Goal: Task Accomplishment & Management: Manage account settings

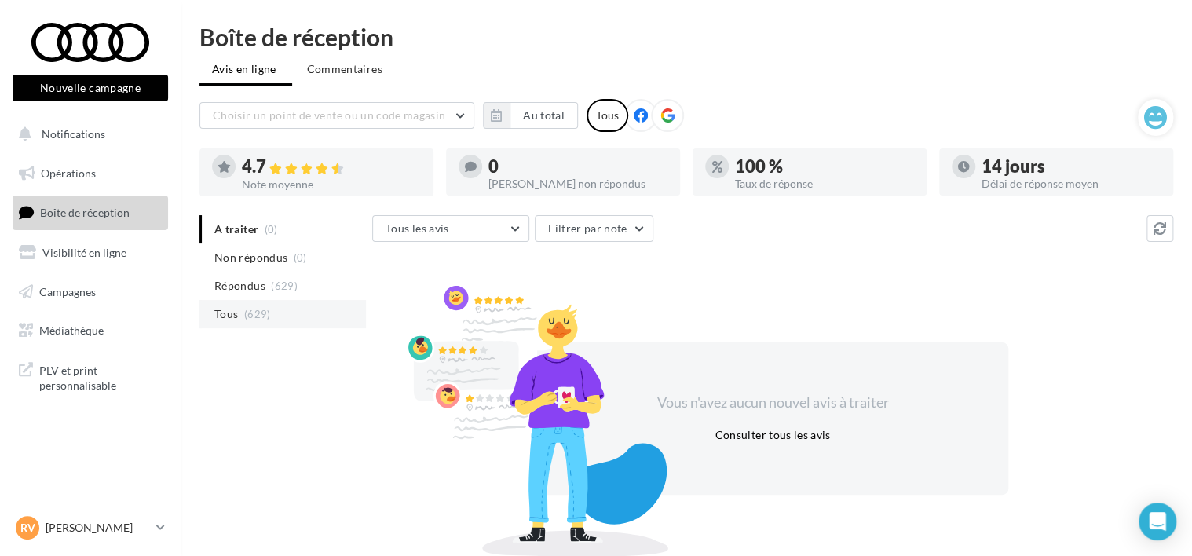
click at [248, 313] on span "(629)" at bounding box center [257, 314] width 27 height 13
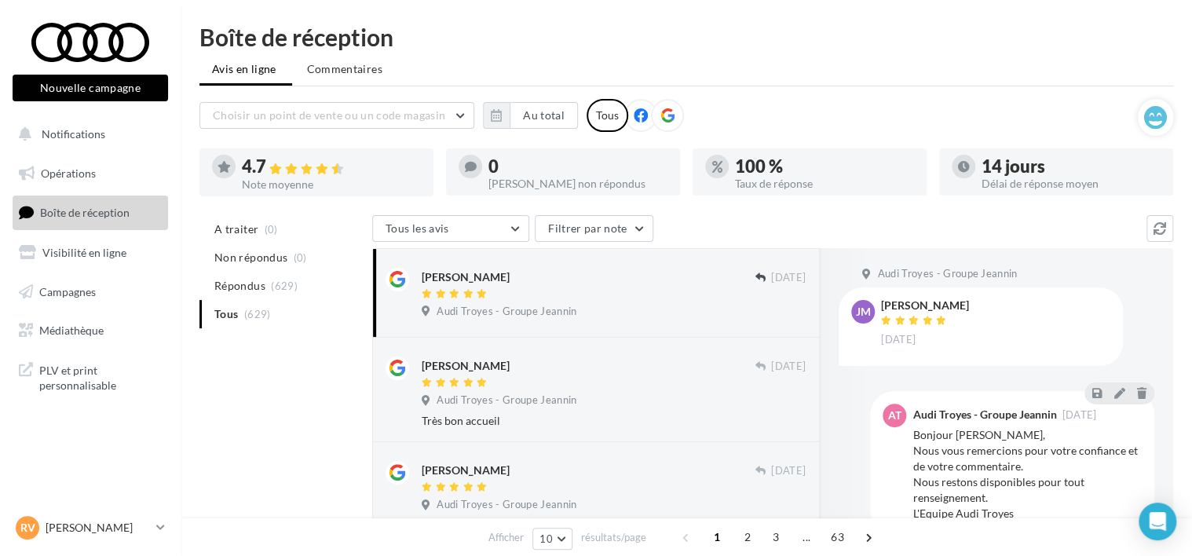
click at [595, 305] on div "Audi Troyes - Groupe Jeannin" at bounding box center [614, 313] width 384 height 17
click at [617, 386] on div at bounding box center [588, 383] width 333 height 13
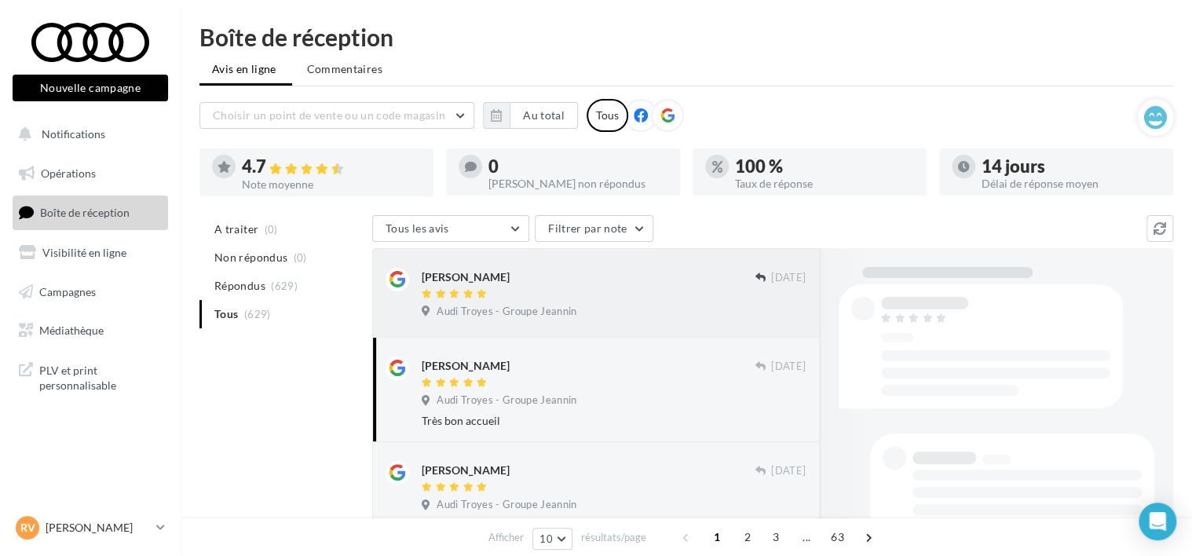
click at [634, 300] on div at bounding box center [588, 294] width 333 height 13
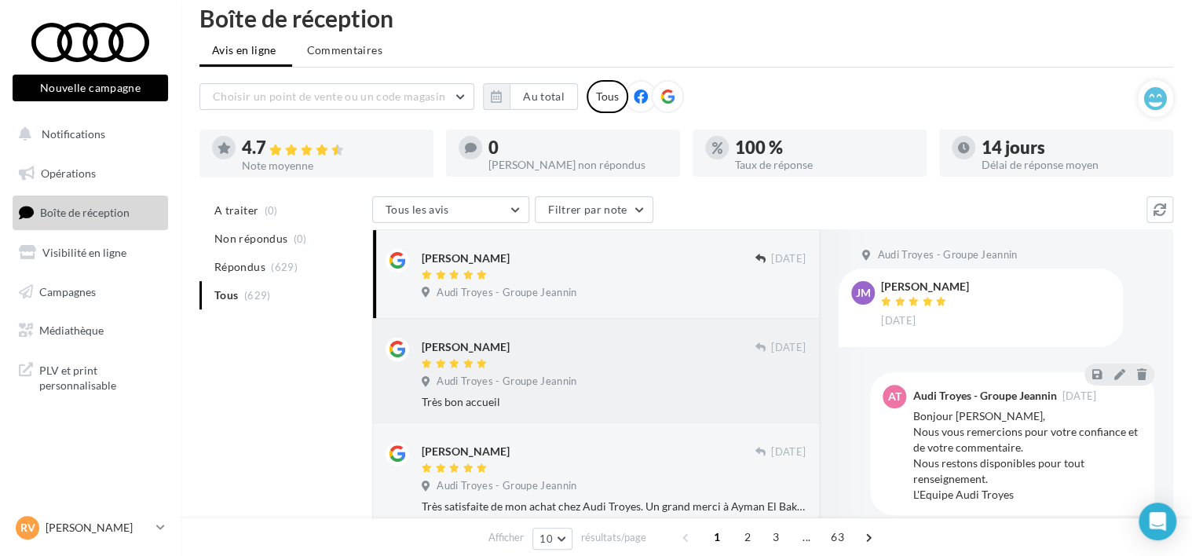
scroll to position [157, 0]
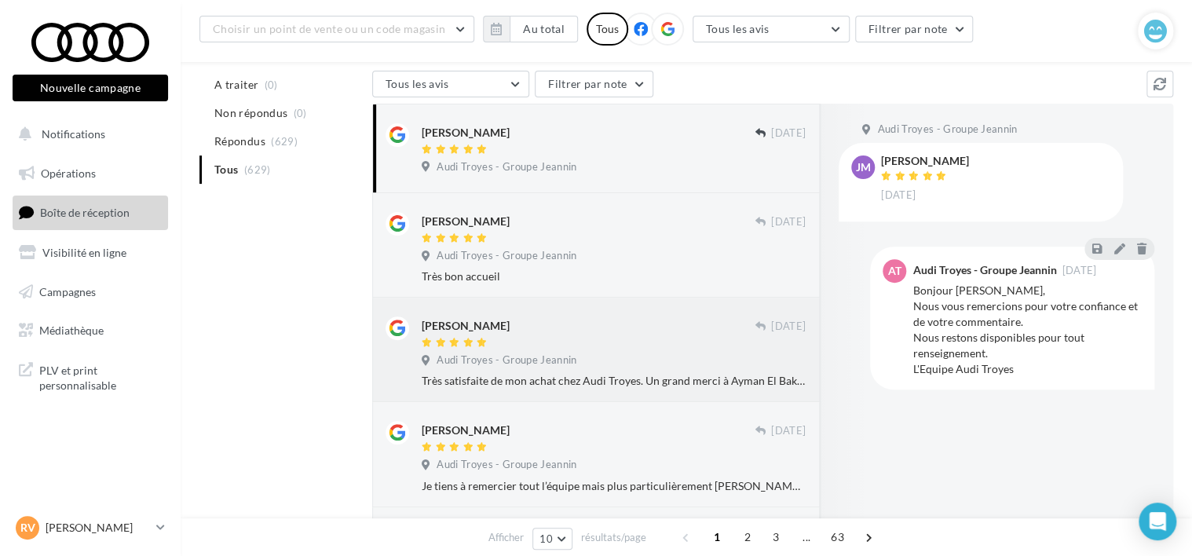
click at [610, 337] on div at bounding box center [588, 343] width 333 height 13
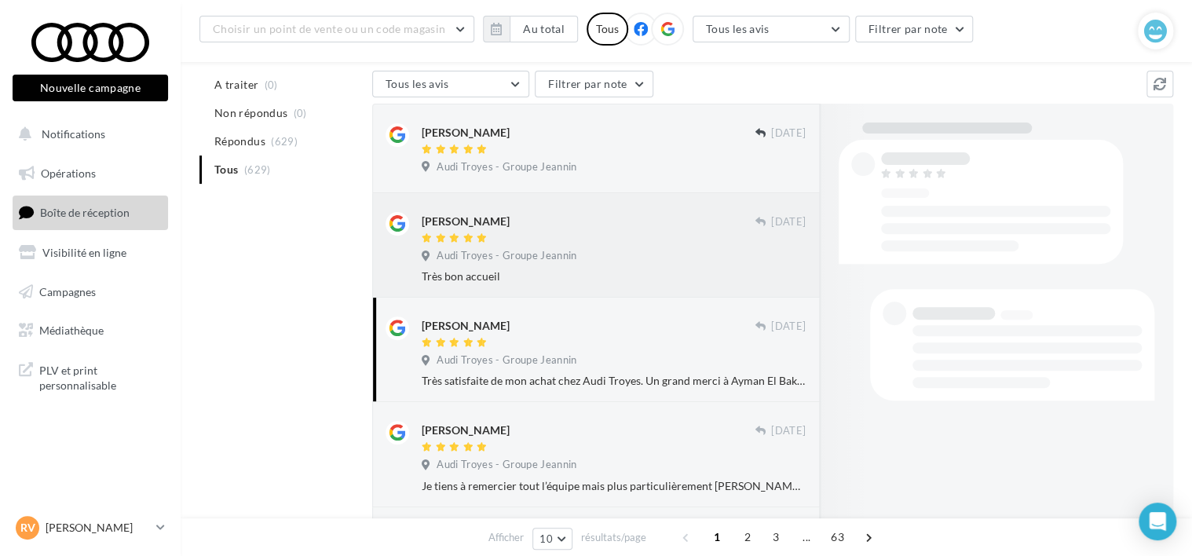
click at [607, 251] on div "Audi Troyes - Groupe Jeannin" at bounding box center [614, 257] width 384 height 17
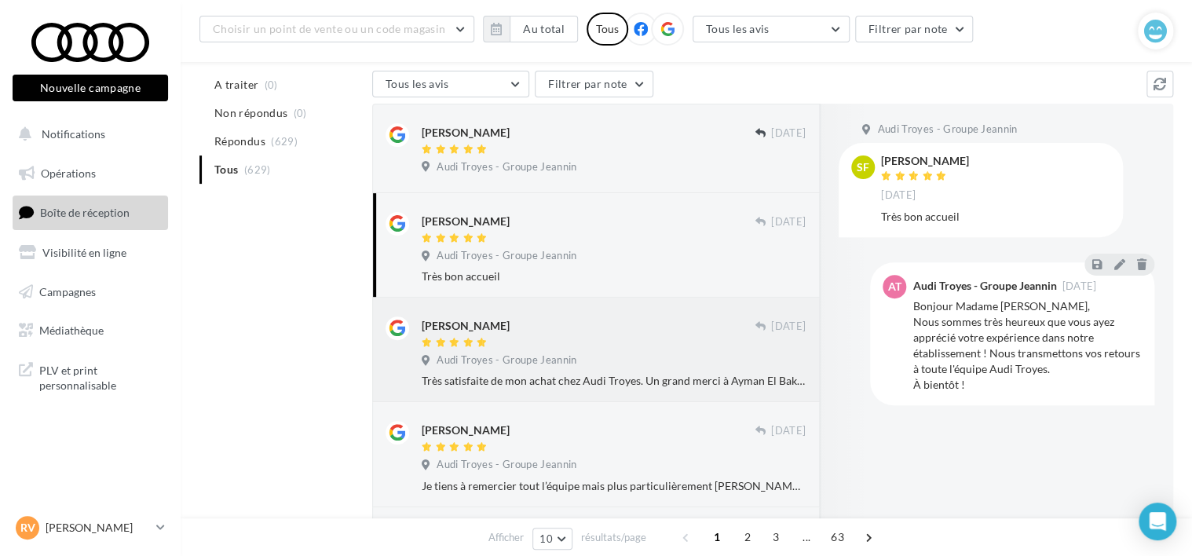
click at [608, 340] on div at bounding box center [588, 343] width 333 height 13
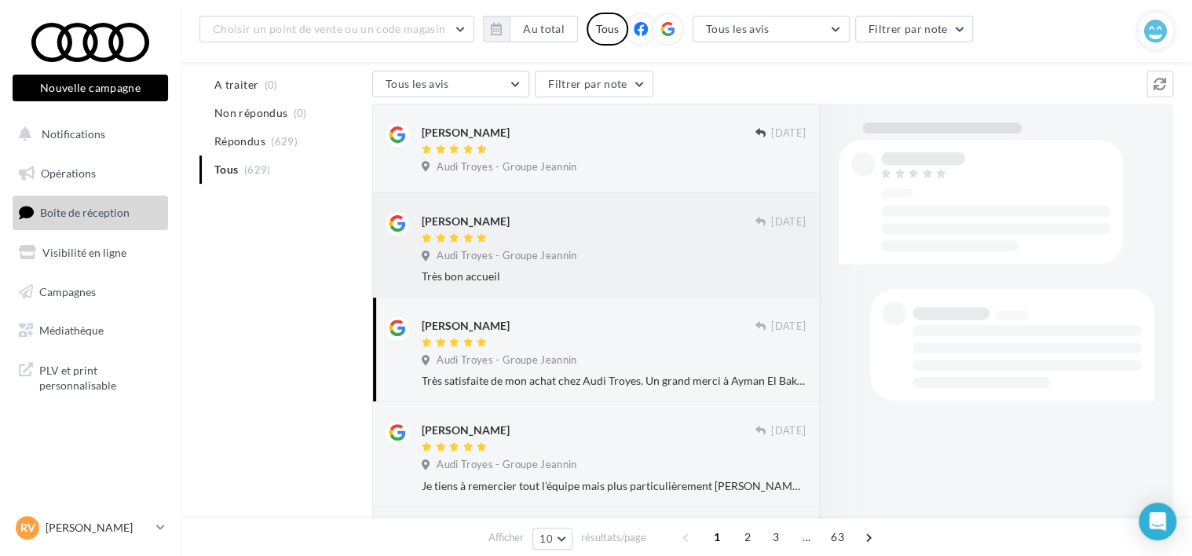
click at [610, 267] on div "[PERSON_NAME] [DATE] Audi Troyes - Groupe Jeannin Très bon accueil" at bounding box center [614, 248] width 384 height 72
click at [589, 170] on div "Audi Troyes - Groupe Jeannin" at bounding box center [614, 168] width 384 height 17
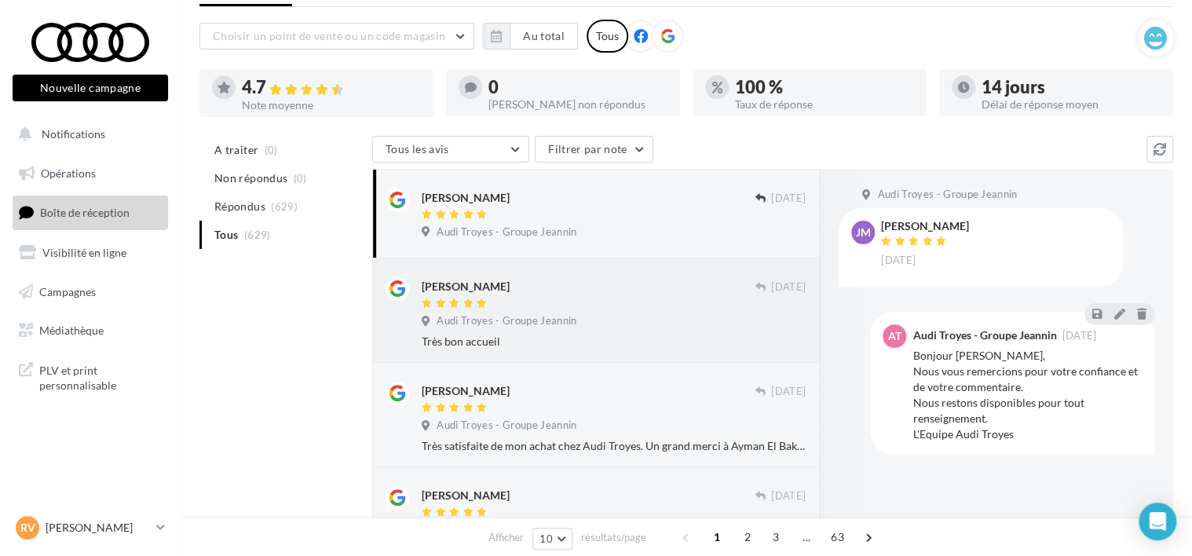
scroll to position [0, 0]
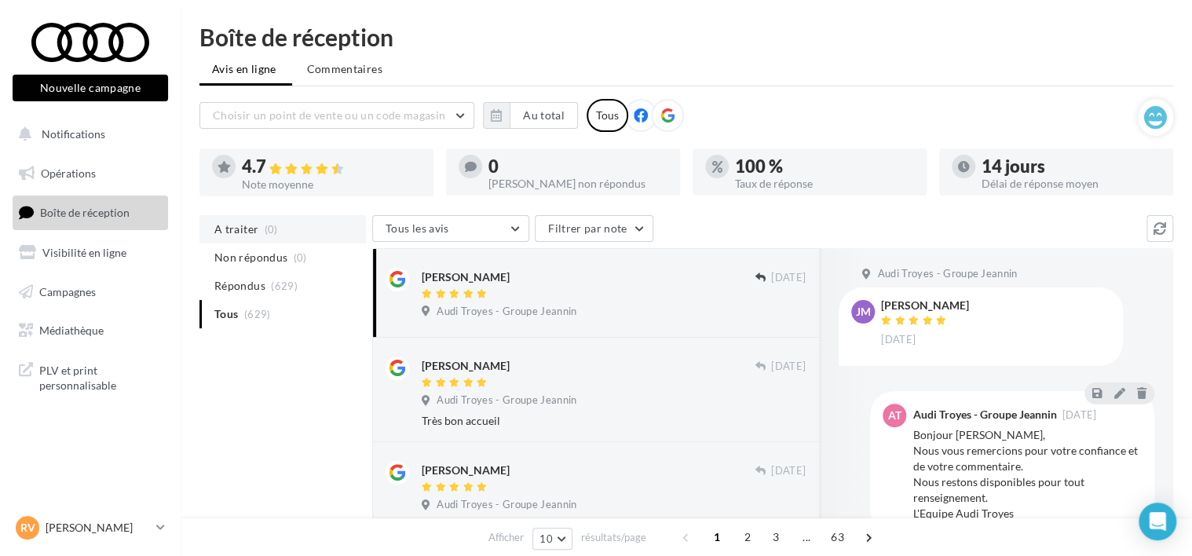
click at [249, 229] on span "A traiter" at bounding box center [236, 230] width 44 height 16
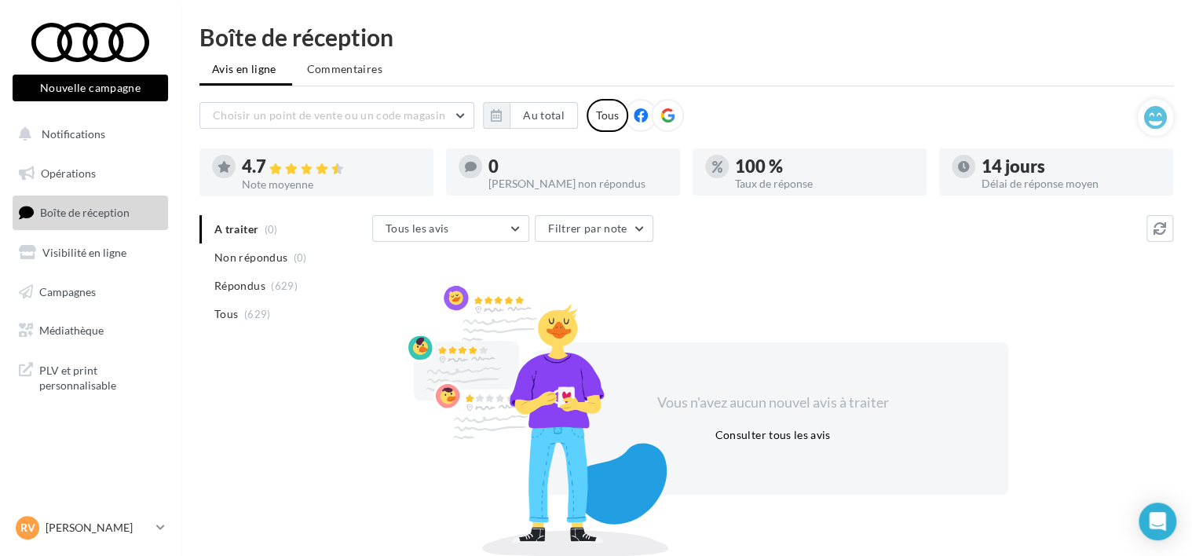
drag, startPoint x: 227, startPoint y: 315, endPoint x: 223, endPoint y: 325, distance: 10.9
click at [227, 315] on span "Tous" at bounding box center [226, 314] width 24 height 16
